Goal: Find specific page/section: Find specific page/section

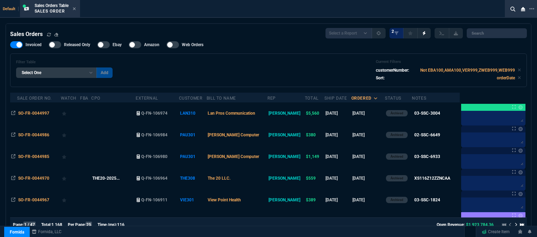
select select "12: [PERSON_NAME]"
select select
click at [74, 9] on icon at bounding box center [74, 9] width 3 height 4
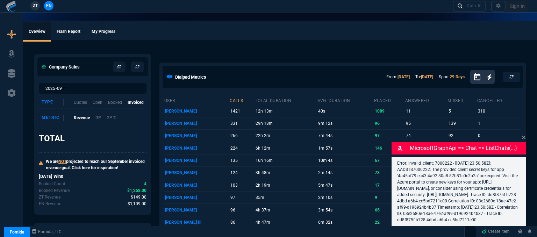
select select "12: [PERSON_NAME]"
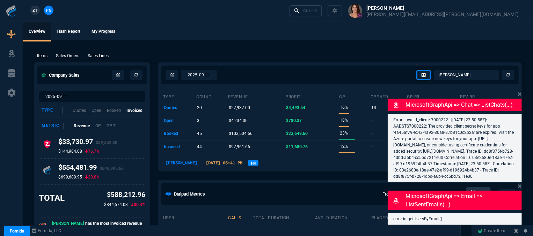
click at [322, 16] on link "Ctrl + K" at bounding box center [306, 10] width 33 height 11
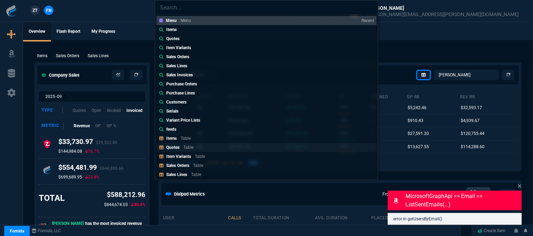
click at [224, 148] on link "Quotes Table" at bounding box center [266, 147] width 220 height 9
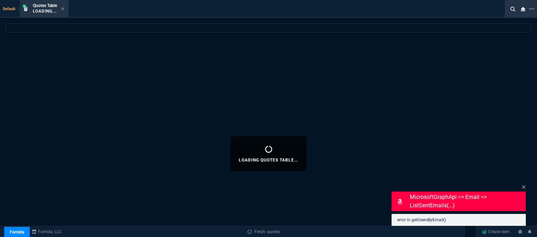
select select
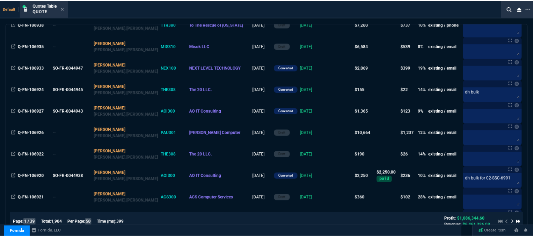
scroll to position [489, 0]
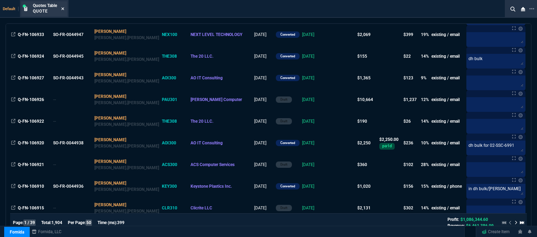
click at [64, 8] on icon at bounding box center [62, 8] width 3 height 3
